Goal: Task Accomplishment & Management: Use online tool/utility

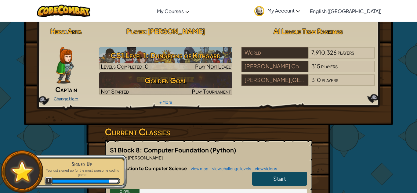
click at [71, 98] on link "Change Hero" at bounding box center [66, 99] width 25 height 5
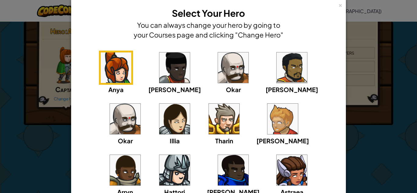
scroll to position [9, 0]
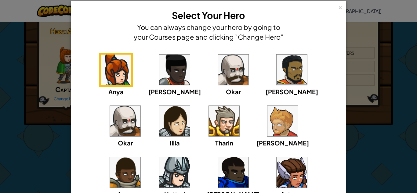
click at [140, 106] on img at bounding box center [125, 121] width 31 height 31
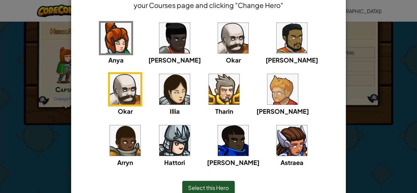
scroll to position [70, 0]
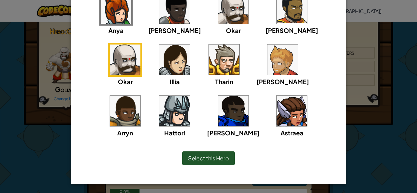
click at [203, 161] on span "Select this Hero" at bounding box center [208, 158] width 41 height 7
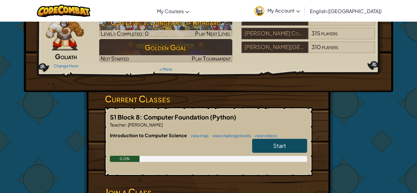
scroll to position [34, 0]
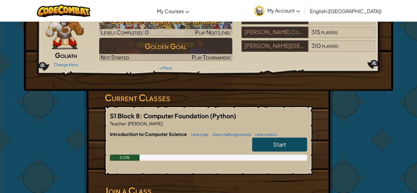
click at [274, 138] on link "Start" at bounding box center [279, 145] width 55 height 14
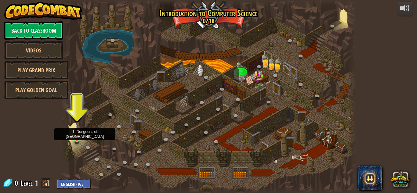
click at [77, 137] on img at bounding box center [77, 132] width 7 height 16
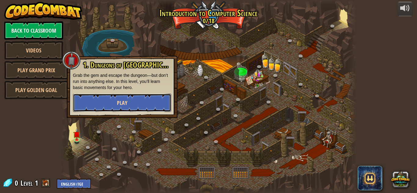
click at [105, 96] on button "Play" at bounding box center [122, 103] width 98 height 18
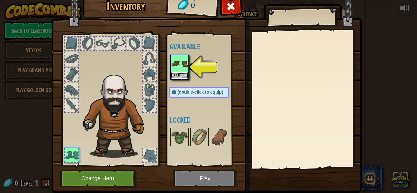
click at [184, 73] on button "Equip" at bounding box center [179, 75] width 17 height 6
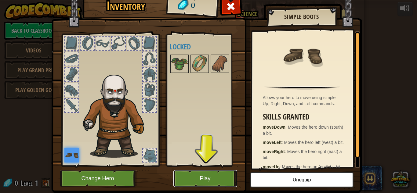
click at [224, 173] on button "Play" at bounding box center [205, 178] width 64 height 17
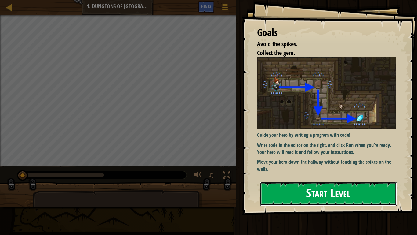
click at [297, 193] on button "Start Level" at bounding box center [328, 193] width 137 height 24
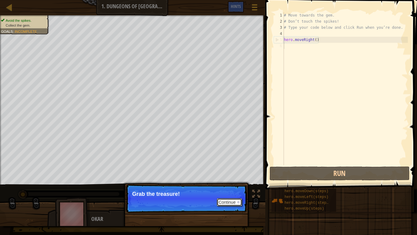
click at [223, 193] on button "Continue" at bounding box center [229, 202] width 25 height 8
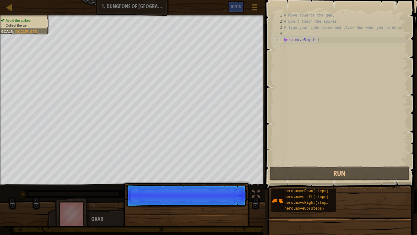
scroll to position [3, 0]
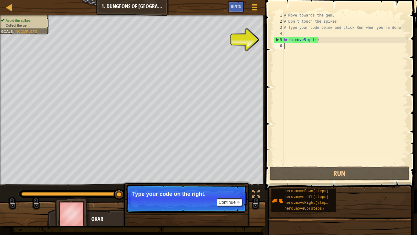
click at [289, 46] on div "# Move towards the gem. # Don’t touch the spikes! # Type your code below and cl…" at bounding box center [345, 94] width 125 height 165
click at [295, 41] on div "# Move towards the gem. # Don’t touch the spikes! # Type your code below and cl…" at bounding box center [345, 94] width 125 height 165
type textarea "hero.moveRight()"
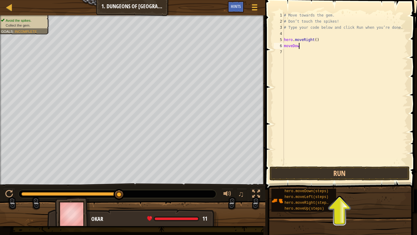
scroll to position [3, 2]
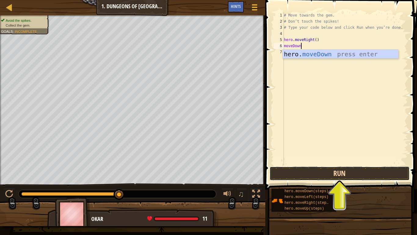
click at [289, 170] on button "Run" at bounding box center [340, 173] width 140 height 14
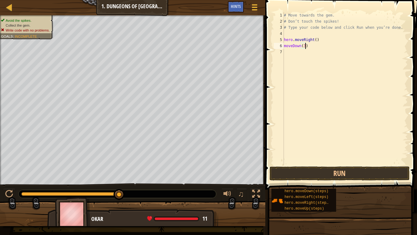
scroll to position [3, 3]
click at [350, 168] on button "Run" at bounding box center [340, 173] width 140 height 14
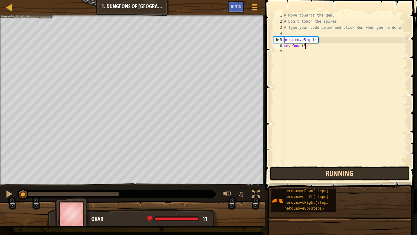
click at [350, 168] on button "Running" at bounding box center [340, 173] width 140 height 14
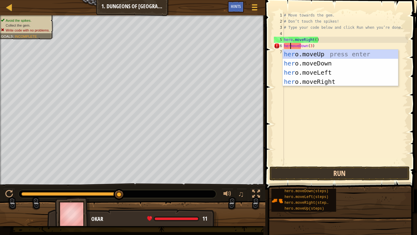
scroll to position [3, 1]
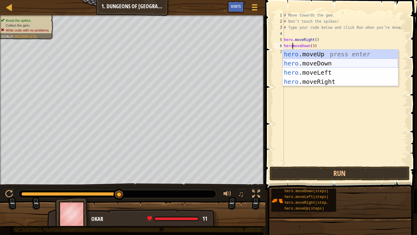
click at [321, 64] on div "hero .moveUp press enter hero .moveDown press enter hero .moveLeft press enter …" at bounding box center [340, 76] width 115 height 55
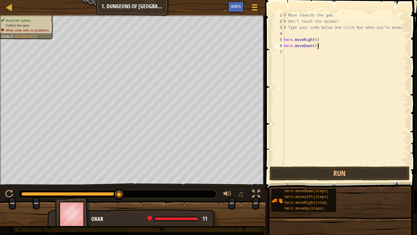
type textarea "hero.moveDown()"
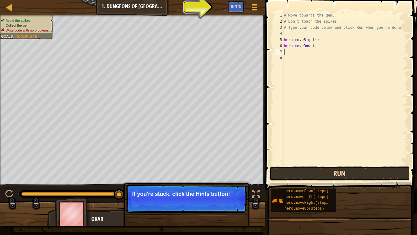
click at [314, 173] on button "Run" at bounding box center [340, 173] width 140 height 14
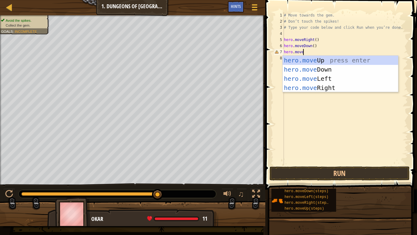
scroll to position [3, 2]
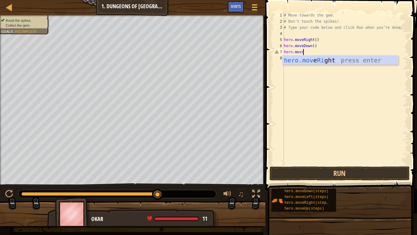
type textarea "hero.mov"
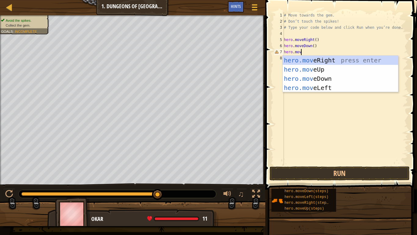
scroll to position [3, 0]
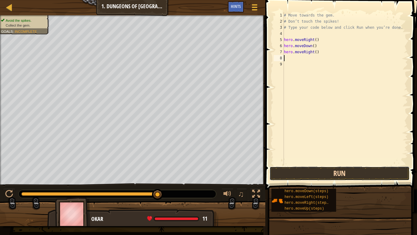
click at [334, 171] on button "Run" at bounding box center [340, 173] width 140 height 14
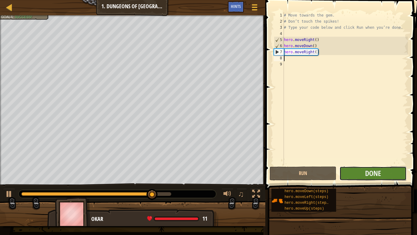
click at [347, 172] on button "Done" at bounding box center [373, 173] width 67 height 14
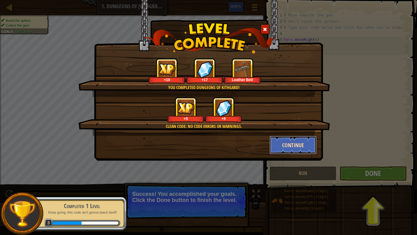
click at [283, 144] on button "Continue" at bounding box center [293, 145] width 47 height 18
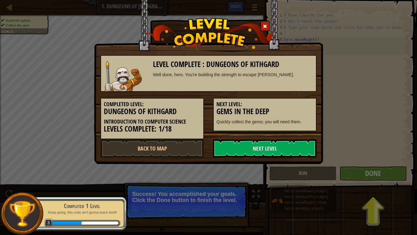
click at [291, 149] on link "Next Level" at bounding box center [265, 148] width 104 height 18
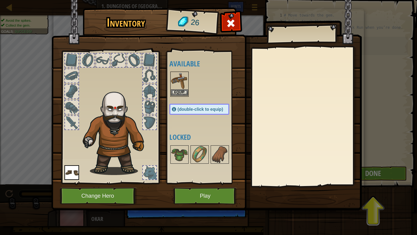
click at [175, 88] on img at bounding box center [179, 80] width 17 height 17
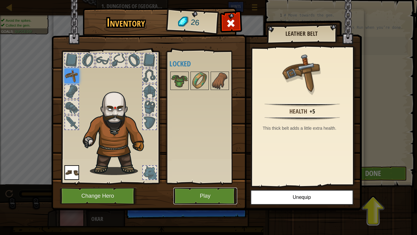
click at [206, 193] on button "Play" at bounding box center [205, 195] width 64 height 17
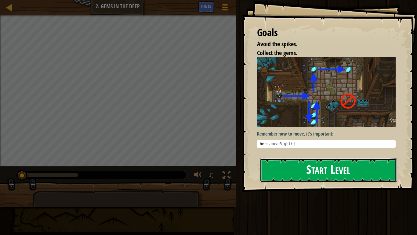
click at [296, 162] on button "Start Level" at bounding box center [328, 170] width 137 height 24
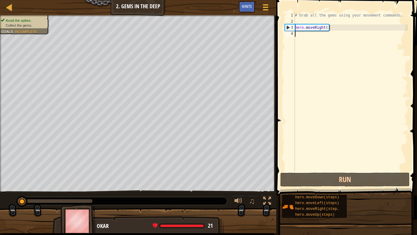
scroll to position [3, 0]
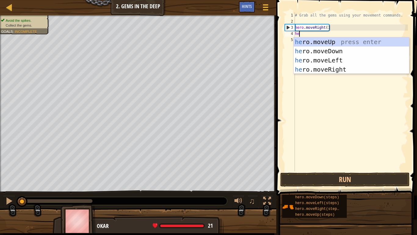
type textarea "hero"
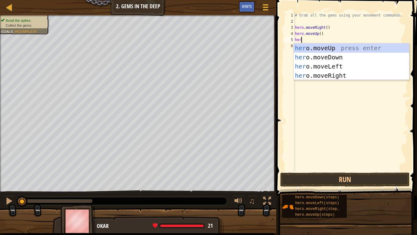
type textarea "hero"
click at [331, 73] on div "hero .moveUp press enter hero .moveDown press enter hero .moveLeft press enter …" at bounding box center [351, 70] width 115 height 55
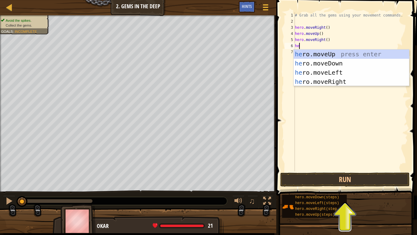
type textarea "hero"
click at [335, 64] on div "hero .moveUp press enter hero .moveDown press enter hero .moveLeft press enter …" at bounding box center [351, 76] width 115 height 55
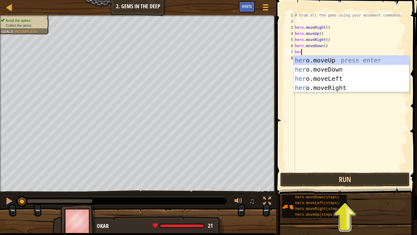
scroll to position [3, 1]
type textarea "hero"
click at [340, 76] on div "hero .moveUp press enter hero .moveDown press enter hero .moveLeft press enter …" at bounding box center [351, 83] width 115 height 55
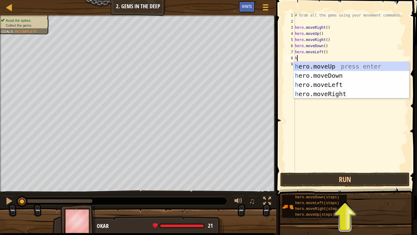
type textarea "her"
click at [340, 76] on div "her o.moveUp press enter her o.moveDown press enter her o.moveLeft press enter …" at bounding box center [351, 89] width 115 height 55
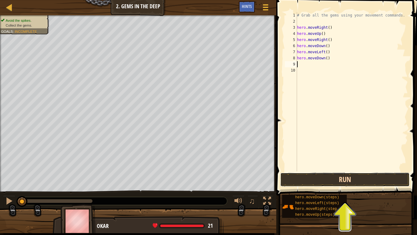
click at [325, 172] on button "Run" at bounding box center [344, 179] width 129 height 14
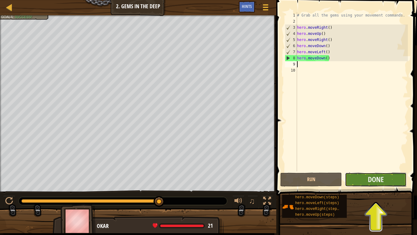
click at [360, 179] on button "Done" at bounding box center [376, 179] width 62 height 14
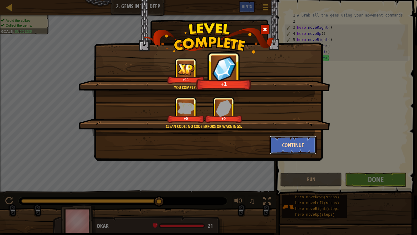
click at [294, 144] on button "Continue" at bounding box center [293, 145] width 47 height 18
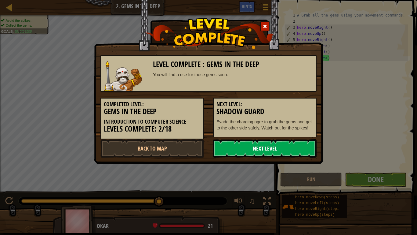
click at [282, 151] on link "Next Level" at bounding box center [265, 148] width 104 height 18
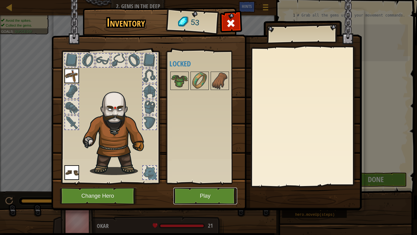
click at [201, 193] on button "Play" at bounding box center [205, 195] width 64 height 17
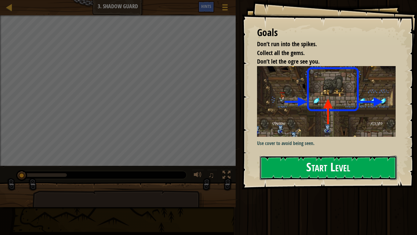
click at [279, 166] on button "Start Level" at bounding box center [328, 167] width 137 height 24
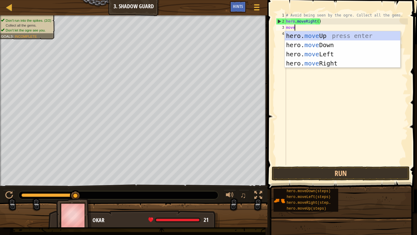
scroll to position [3, 1]
type textarea "moveup"
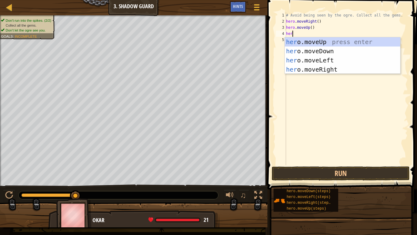
type textarea "hero"
click at [312, 68] on div "hero .moveUp press enter hero .moveDown press enter hero .moveLeft press enter …" at bounding box center [342, 64] width 115 height 55
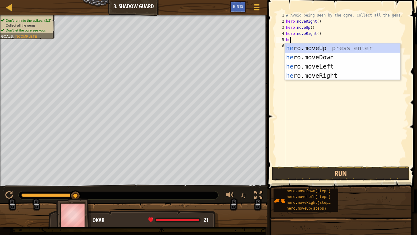
type textarea "hero"
click at [316, 54] on div "hero .moveUp press enter hero .moveDown press enter hero .moveLeft press enter …" at bounding box center [342, 70] width 115 height 55
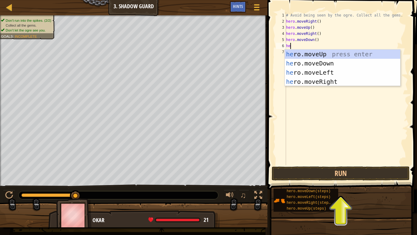
type textarea "hero"
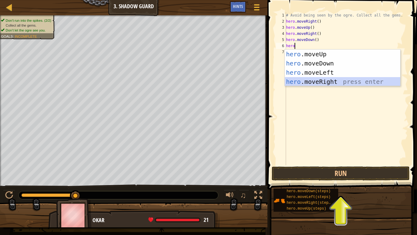
click at [319, 81] on div "hero .moveUp press enter hero .moveDown press enter hero .moveLeft press enter …" at bounding box center [342, 76] width 115 height 55
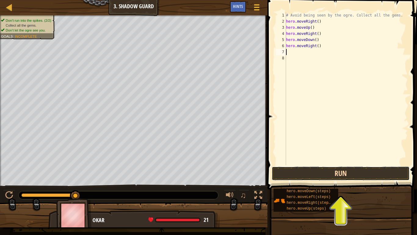
click at [308, 171] on button "Run" at bounding box center [341, 173] width 138 height 14
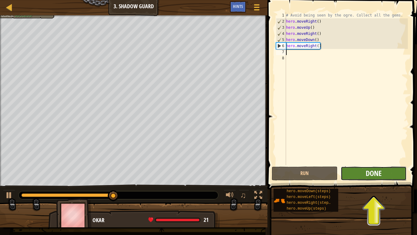
click at [371, 176] on span "Done" at bounding box center [374, 173] width 16 height 10
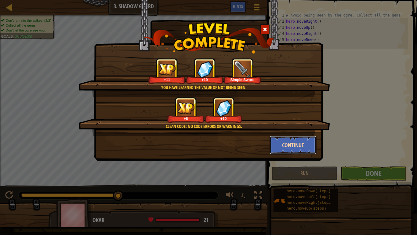
click at [295, 148] on button "Continue" at bounding box center [293, 145] width 47 height 18
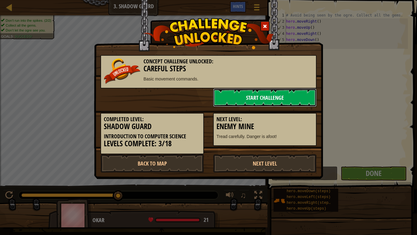
click at [264, 95] on link "Start Challenge" at bounding box center [265, 97] width 104 height 18
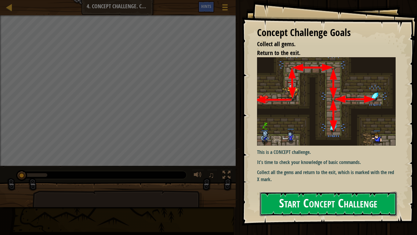
click at [323, 193] on button "Start Concept Challenge" at bounding box center [328, 203] width 137 height 24
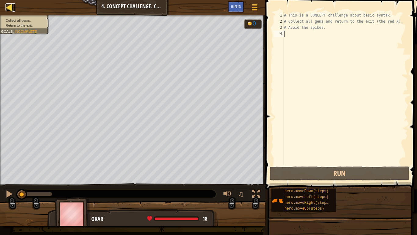
click at [12, 7] on div at bounding box center [9, 7] width 8 height 8
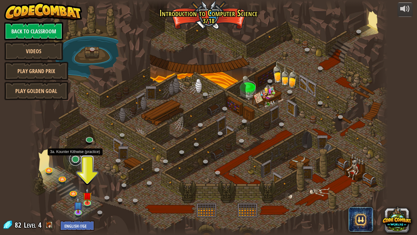
click at [75, 160] on link at bounding box center [75, 159] width 12 height 12
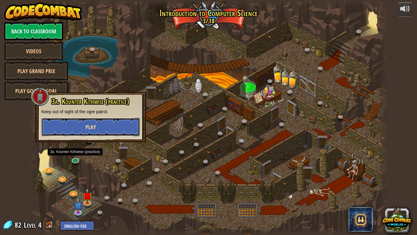
click at [76, 123] on button "Play" at bounding box center [91, 127] width 98 height 18
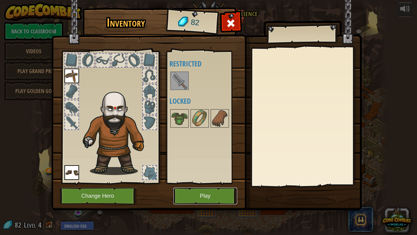
click at [201, 193] on button "Play" at bounding box center [205, 195] width 64 height 17
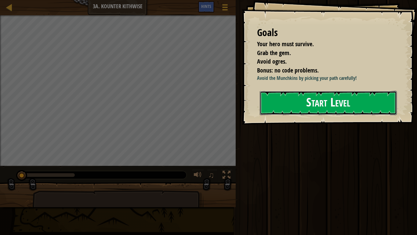
click at [308, 102] on button "Start Level" at bounding box center [328, 103] width 137 height 24
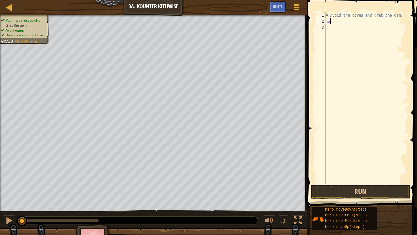
scroll to position [3, 0]
type textarea "m"
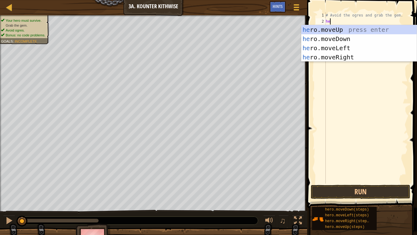
type textarea "hero"
click at [327, 39] on div "hero .moveUp press enter hero .moveDown press enter hero .moveLeft press enter …" at bounding box center [358, 52] width 115 height 55
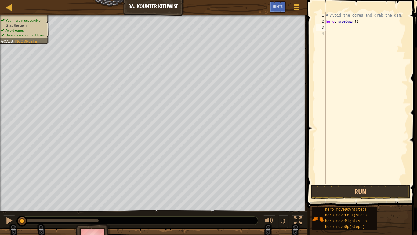
scroll to position [3, 0]
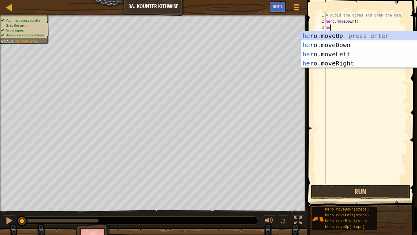
type textarea "hero"
click at [332, 62] on div "hero .moveUp press enter hero .moveDown press enter hero .moveLeft press enter …" at bounding box center [358, 58] width 115 height 55
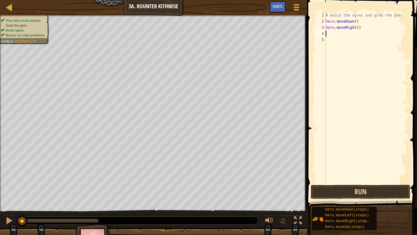
scroll to position [3, 0]
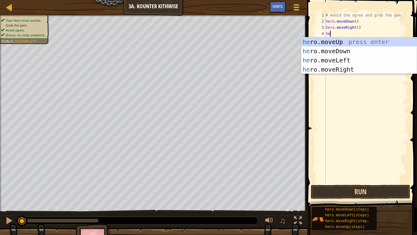
type textarea "hero"
click at [336, 68] on div "hero .moveUp press enter hero .moveDown press enter hero .moveLeft press enter …" at bounding box center [358, 64] width 115 height 55
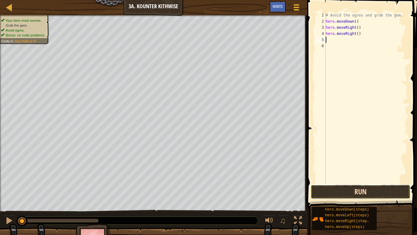
click at [331, 193] on button "Run" at bounding box center [361, 191] width 100 height 14
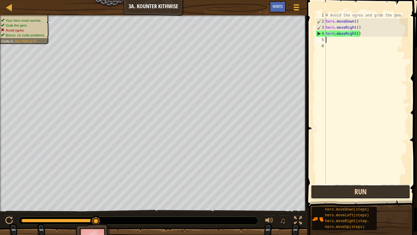
click at [338, 189] on button "Run" at bounding box center [361, 191] width 100 height 14
type textarea "h"
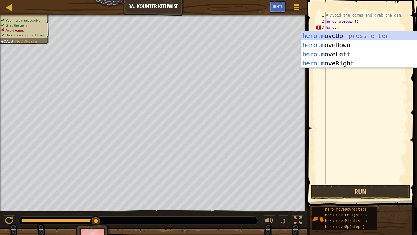
type textarea "[DOMAIN_NAME]"
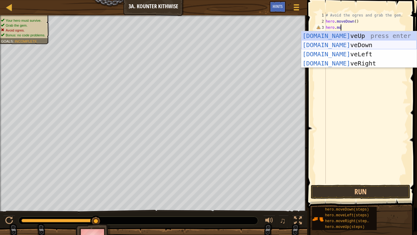
click at [359, 45] on div "[DOMAIN_NAME] veUp press enter [DOMAIN_NAME] veDown press enter [DOMAIN_NAME] v…" at bounding box center [358, 58] width 115 height 55
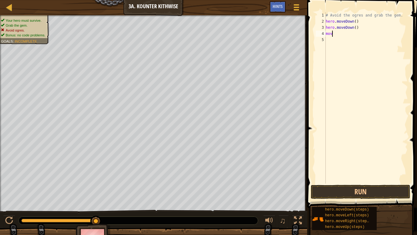
scroll to position [3, 1]
type textarea "move"
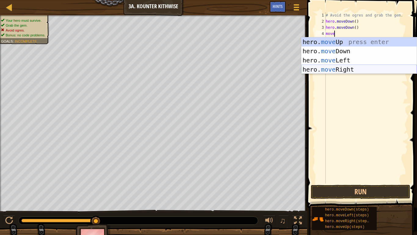
click at [356, 68] on div "hero. move Up press enter hero. move Down press enter hero. move Left press ent…" at bounding box center [358, 64] width 115 height 55
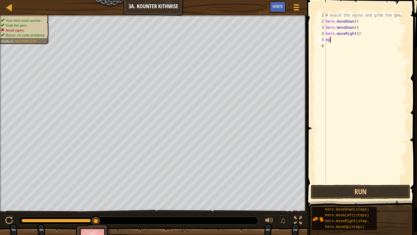
scroll to position [3, 0]
type textarea "m"
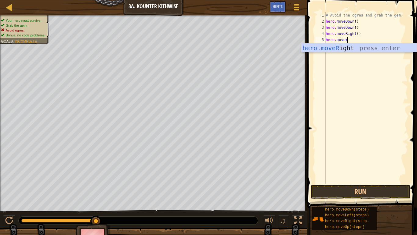
scroll to position [3, 3]
type textarea "hero.moveri"
type textarea "hero.moveUp"
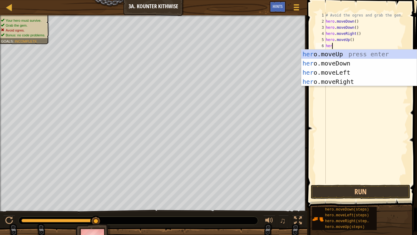
scroll to position [3, 1]
type textarea "hero"
click at [359, 79] on div "hero .moveUp press enter hero .moveDown press enter hero .moveLeft press enter …" at bounding box center [358, 76] width 115 height 55
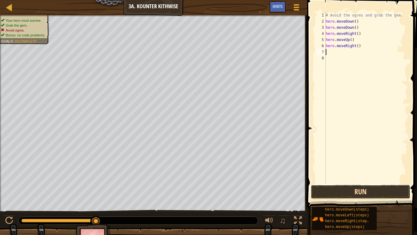
click at [371, 193] on button "Run" at bounding box center [361, 191] width 100 height 14
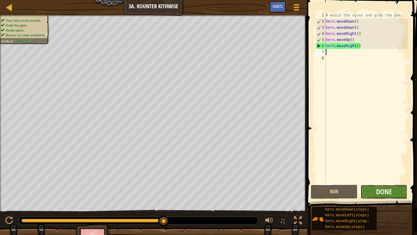
click at [372, 191] on button "Done" at bounding box center [384, 191] width 47 height 14
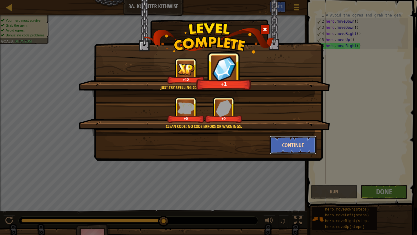
click at [285, 138] on button "Continue" at bounding box center [293, 145] width 47 height 18
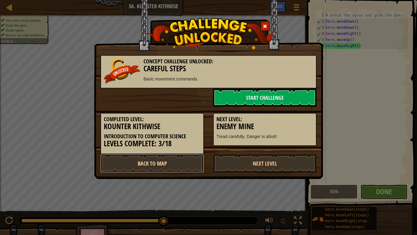
click at [185, 154] on link "Back to Map" at bounding box center [152, 163] width 104 height 18
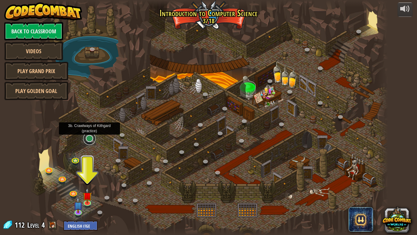
click at [89, 137] on link at bounding box center [89, 138] width 12 height 12
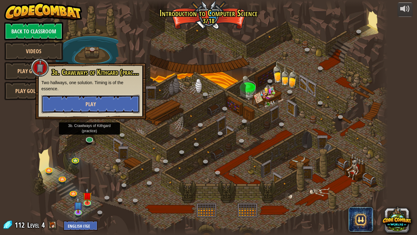
click at [83, 101] on button "Play" at bounding box center [91, 104] width 98 height 18
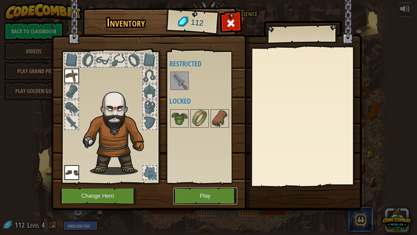
click at [213, 192] on button "Play" at bounding box center [205, 195] width 64 height 17
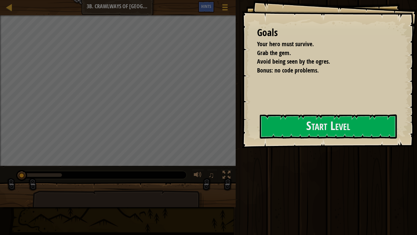
click at [213, 192] on div at bounding box center [118, 197] width 236 height 31
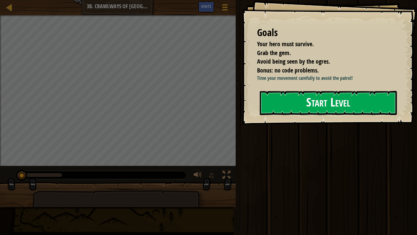
click at [279, 117] on div "Goals Your hero must survive. Grab the gem. Avoid being seen by the ogres. Bonu…" at bounding box center [329, 62] width 175 height 124
click at [284, 109] on button "Start Level" at bounding box center [328, 103] width 137 height 24
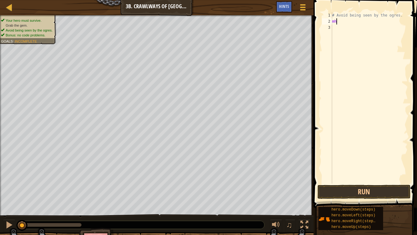
scroll to position [3, 0]
type textarea "m"
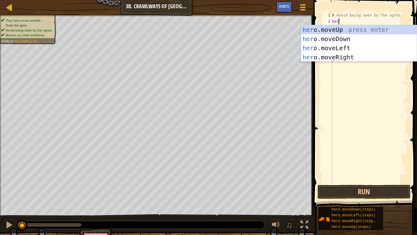
scroll to position [3, 1]
type textarea "hero"
click at [307, 53] on div "hero .moveUp press enter hero .moveDown press enter hero .moveLeft press enter …" at bounding box center [358, 52] width 115 height 55
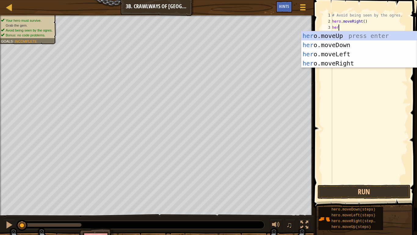
type textarea "hero"
click at [337, 57] on div "hero .moveUp press enter hero .moveDown press enter hero .moveLeft press enter …" at bounding box center [358, 58] width 115 height 55
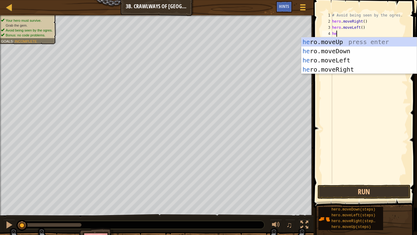
type textarea "hero"
click at [347, 69] on div "hero .moveUp press enter hero .moveDown press enter hero .moveLeft press enter …" at bounding box center [358, 64] width 115 height 55
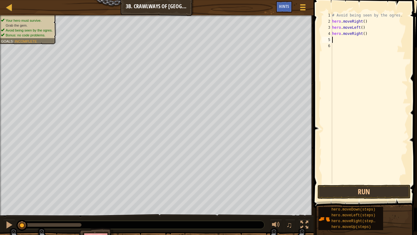
scroll to position [3, 0]
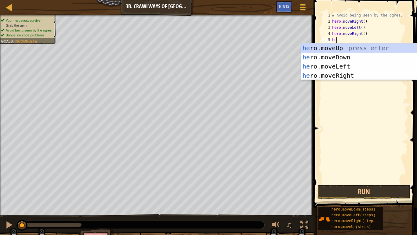
type textarea "hero"
click at [351, 75] on div "hero .moveUp press enter hero .moveDown press enter hero .moveLeft press enter …" at bounding box center [358, 70] width 115 height 55
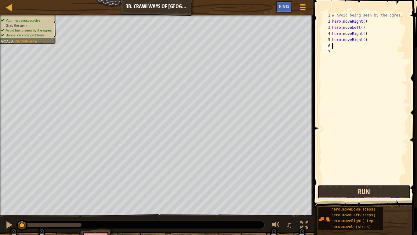
click at [345, 192] on button "Run" at bounding box center [364, 191] width 93 height 14
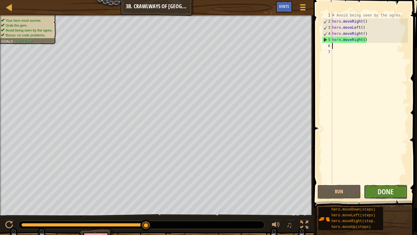
click at [373, 190] on button "Done" at bounding box center [386, 191] width 44 height 14
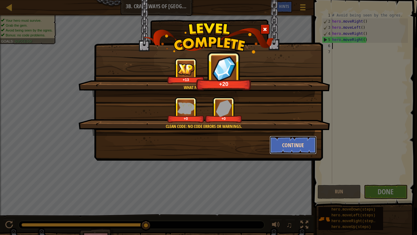
click at [301, 139] on button "Continue" at bounding box center [293, 145] width 47 height 18
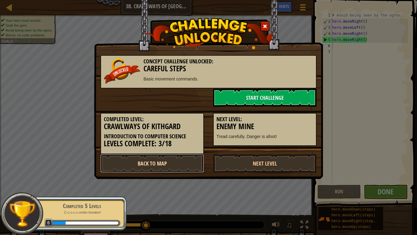
click at [170, 156] on link "Back to Map" at bounding box center [152, 163] width 104 height 18
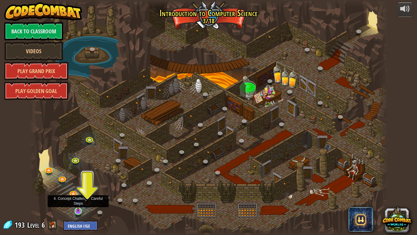
click at [170, 185] on div "25. Kithgard Gates (Locked) Escape the Kithgard dungeons, and don't let the gua…" at bounding box center [208, 117] width 359 height 235
click at [78, 193] on link at bounding box center [78, 211] width 12 height 12
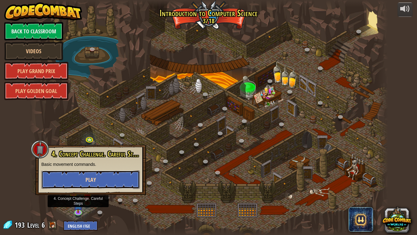
click at [83, 174] on button "Play" at bounding box center [91, 179] width 98 height 18
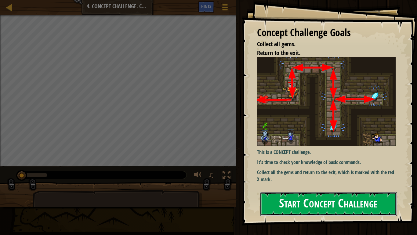
click at [293, 193] on button "Start Concept Challenge" at bounding box center [328, 203] width 137 height 24
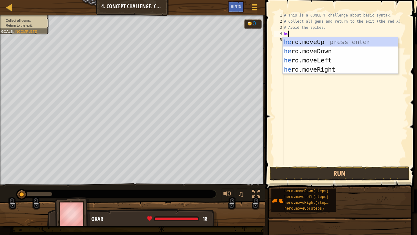
type textarea "hero"
click at [305, 39] on div "hero .moveUp press enter hero .moveDown press enter hero .moveLeft press enter …" at bounding box center [340, 64] width 115 height 55
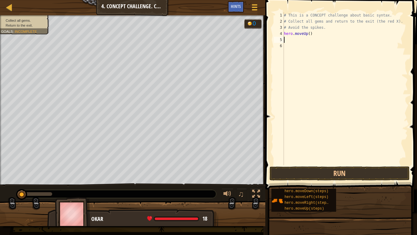
scroll to position [3, 0]
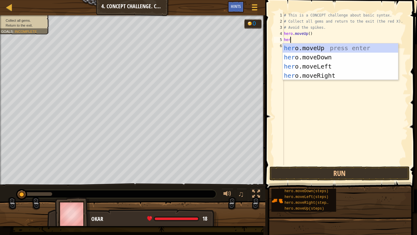
type textarea "hero"
click at [317, 73] on div "hero .moveUp press enter hero .moveDown press enter hero .moveLeft press enter …" at bounding box center [340, 70] width 115 height 55
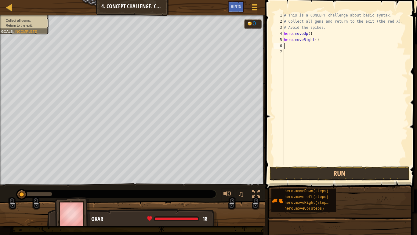
scroll to position [3, 0]
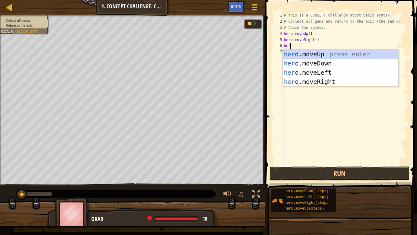
type textarea "hero"
click at [339, 63] on div "hero .moveUp press enter hero .moveDown press enter hero .moveLeft press enter …" at bounding box center [340, 76] width 115 height 55
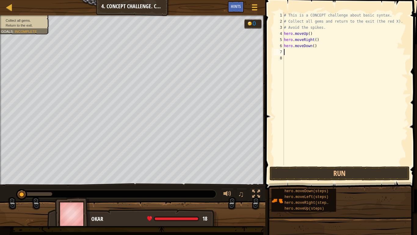
scroll to position [3, 0]
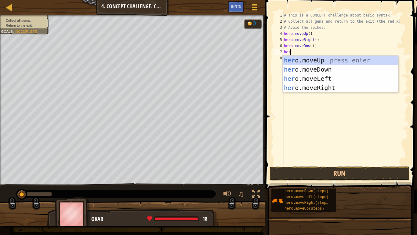
type textarea "hero"
click at [338, 85] on div "hero .moveUp press enter hero .moveDown press enter hero .moveLeft press enter …" at bounding box center [340, 83] width 115 height 55
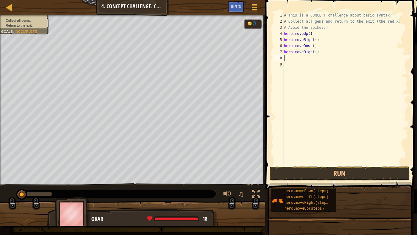
scroll to position [3, 0]
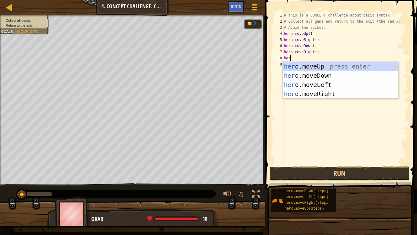
type textarea "hero"
click at [340, 87] on div "hero .moveUp press enter hero .moveDown press enter hero .moveLeft press enter …" at bounding box center [340, 89] width 115 height 55
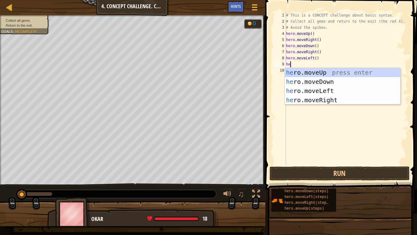
type textarea "hero"
click at [346, 81] on div "hero .moveUp press enter hero .moveDown press enter hero .moveLeft press enter …" at bounding box center [342, 95] width 115 height 55
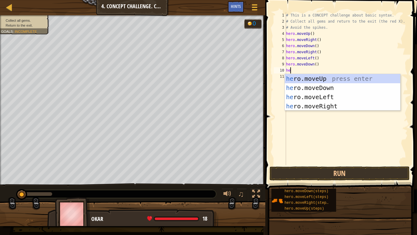
scroll to position [3, 1]
type textarea "her"
click at [352, 80] on div "her o.moveUp press enter her o.moveDown press enter her o.moveLeft press enter …" at bounding box center [342, 101] width 115 height 55
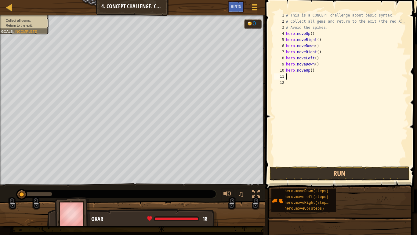
scroll to position [3, 0]
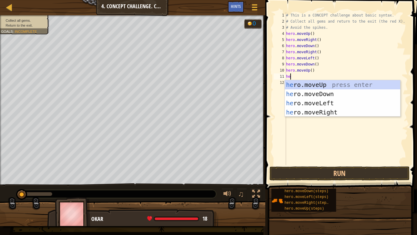
type textarea "hero"
click at [356, 83] on div "hero .moveUp press enter hero .moveDown press enter hero .moveLeft press enter …" at bounding box center [342, 107] width 115 height 55
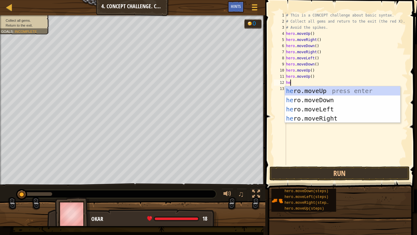
type textarea "hero"
click at [349, 108] on div "hero .moveUp press enter hero .moveDown press enter hero .moveLeft press enter …" at bounding box center [342, 113] width 115 height 55
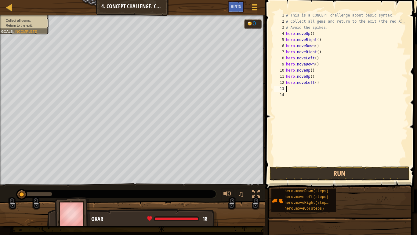
scroll to position [3, 0]
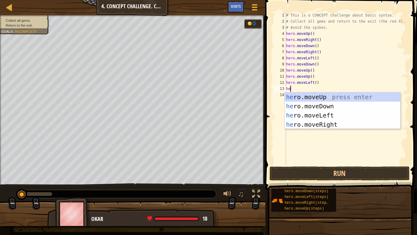
type textarea "hero"
click at [351, 103] on div "hero .moveUp press enter hero .moveDown press enter hero .moveLeft press enter …" at bounding box center [342, 119] width 115 height 55
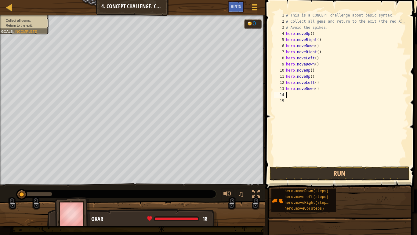
scroll to position [3, 0]
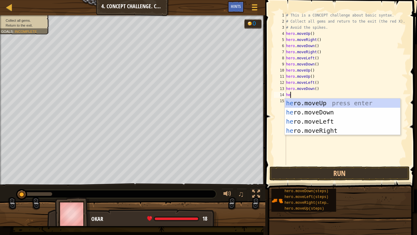
type textarea "hero"
click at [346, 120] on div "hero .moveUp press enter hero .moveDown press enter hero .moveLeft press enter …" at bounding box center [342, 125] width 115 height 55
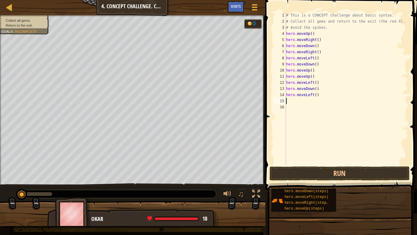
scroll to position [3, 0]
click at [342, 173] on button "Run" at bounding box center [340, 173] width 140 height 14
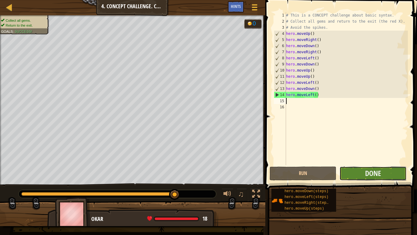
click at [385, 167] on button "Done" at bounding box center [373, 173] width 67 height 14
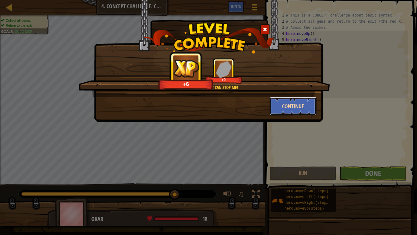
click at [290, 103] on button "Continue" at bounding box center [293, 106] width 47 height 18
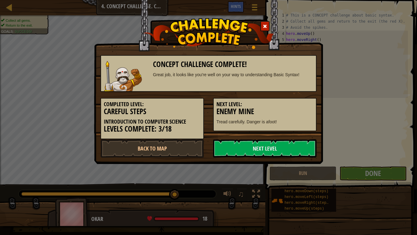
click at [290, 103] on h5 "Next Level:" at bounding box center [265, 104] width 97 height 6
click at [187, 148] on link "Back to Map" at bounding box center [152, 148] width 104 height 18
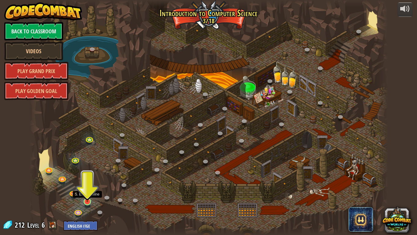
click at [87, 193] on img at bounding box center [87, 191] width 9 height 21
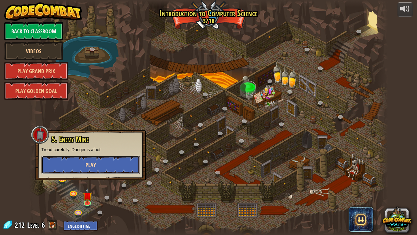
click at [84, 167] on button "Play" at bounding box center [91, 164] width 98 height 18
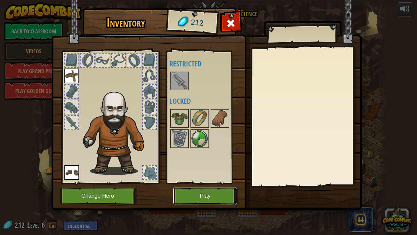
click at [205, 193] on button "Play" at bounding box center [205, 195] width 64 height 17
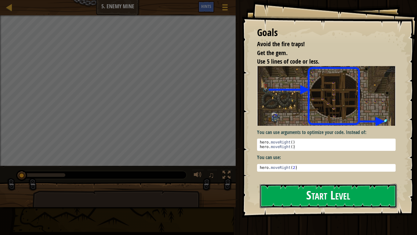
click at [331, 191] on button "Start Level" at bounding box center [328, 196] width 137 height 24
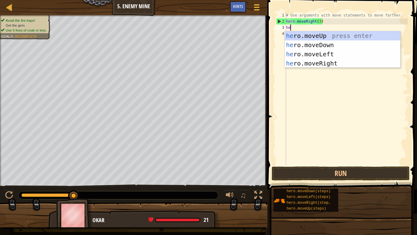
scroll to position [3, 1]
type textarea "hero"
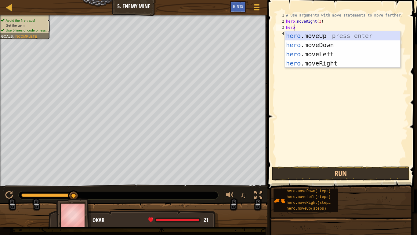
click at [302, 31] on div "hero .moveUp press enter hero .moveDown press enter hero .moveLeft press enter …" at bounding box center [342, 58] width 115 height 55
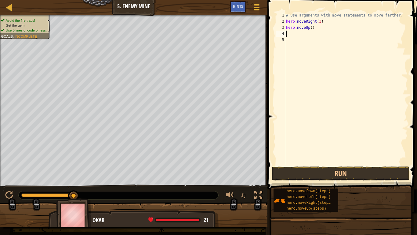
scroll to position [3, 0]
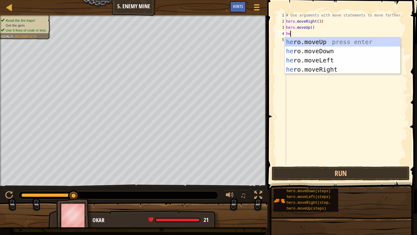
type textarea "hero"
click at [312, 68] on div "hero .moveUp press enter hero .moveDown press enter hero .moveLeft press enter …" at bounding box center [342, 64] width 115 height 55
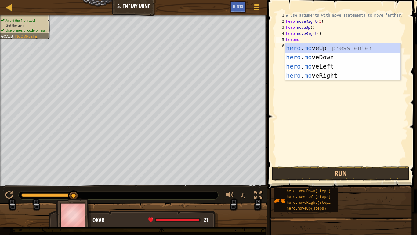
type textarea "heromov"
click at [324, 58] on div "hero . mov eUp press enter hero . mov eDown press enter hero . mov eLeft press …" at bounding box center [342, 70] width 115 height 55
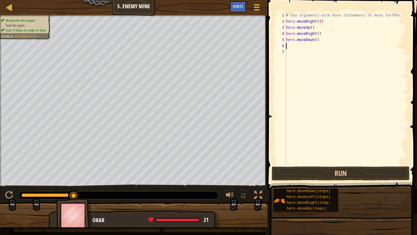
scroll to position [3, 0]
click at [315, 39] on div "# Use arguments with move statements to move farther. hero . moveRight ( 3 ) he…" at bounding box center [346, 94] width 123 height 165
type textarea "hero.moveDown(4)"
click at [302, 46] on div "# Use arguments with move statements to move farther. hero . moveRight ( 3 ) he…" at bounding box center [346, 94] width 123 height 165
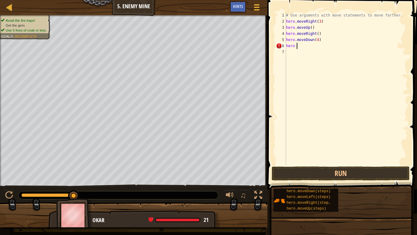
scroll to position [3, 1]
type textarea "hero."
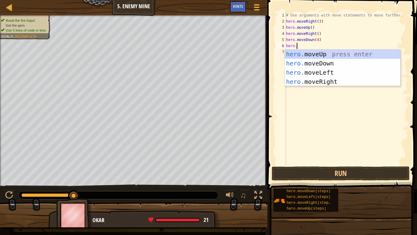
scroll to position [3, 1]
click at [309, 78] on div "hero. moveUp press enter hero. moveDown press enter hero. moveLeft press enter …" at bounding box center [342, 76] width 115 height 55
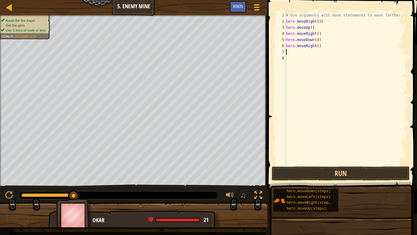
scroll to position [3, 0]
click at [319, 46] on div "# Use arguments with move statements to move farther. hero . moveRight ( 3 ) he…" at bounding box center [346, 94] width 123 height 165
click at [307, 162] on div "hero.moveRight(3) 1 2 3 4 5 6 7 8 # Use arguments with move statements to move …" at bounding box center [341, 106] width 151 height 207
click at [308, 172] on button "Run" at bounding box center [341, 173] width 138 height 14
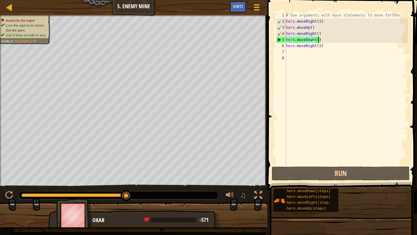
click at [319, 40] on div "# Use arguments with move statements to move farther. hero . moveRight ( 3 ) he…" at bounding box center [346, 94] width 123 height 165
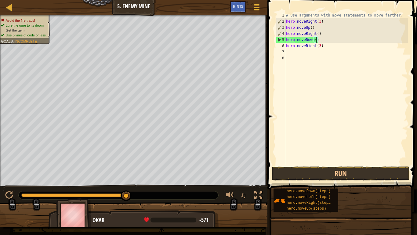
type textarea "hero.moveDown(3)"
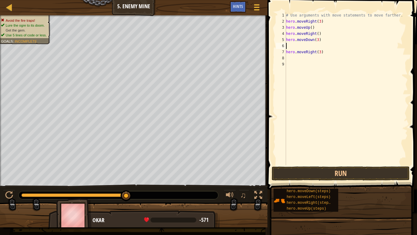
scroll to position [3, 0]
type textarea "hero.moveDown(3)"
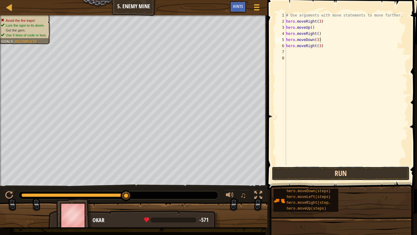
click at [332, 174] on button "Run" at bounding box center [341, 173] width 138 height 14
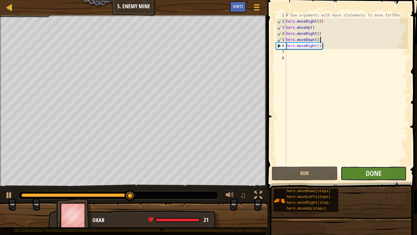
click at [356, 170] on button "Done" at bounding box center [374, 173] width 66 height 14
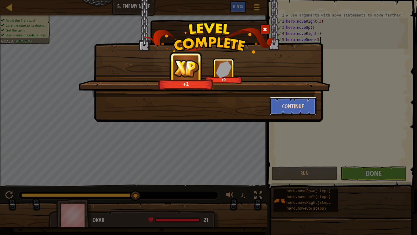
click at [280, 108] on button "Continue" at bounding box center [293, 106] width 47 height 18
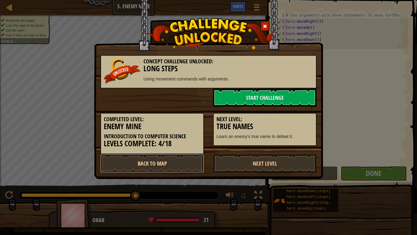
click at [190, 157] on link "Back to Map" at bounding box center [152, 163] width 104 height 18
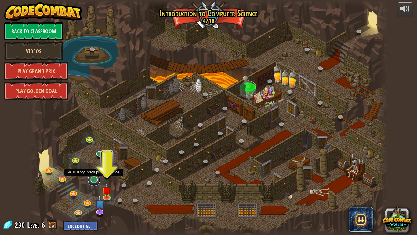
click at [95, 181] on link at bounding box center [94, 179] width 12 height 12
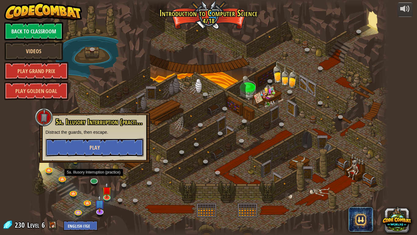
click at [88, 149] on button "Play" at bounding box center [95, 147] width 98 height 18
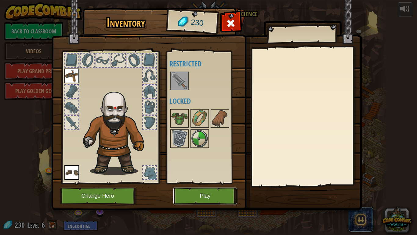
click at [196, 193] on button "Play" at bounding box center [205, 195] width 64 height 17
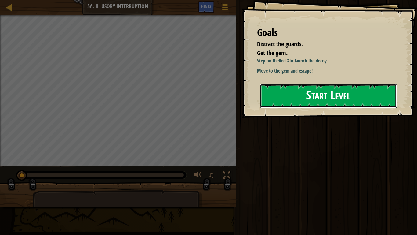
click at [308, 88] on button "Start Level" at bounding box center [328, 96] width 137 height 24
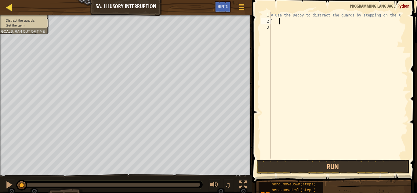
scroll to position [3, 1]
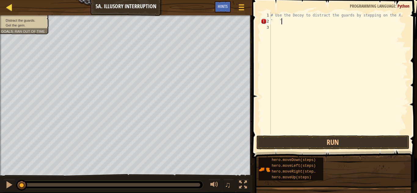
type textarea "` `"
